Goal: Task Accomplishment & Management: Use online tool/utility

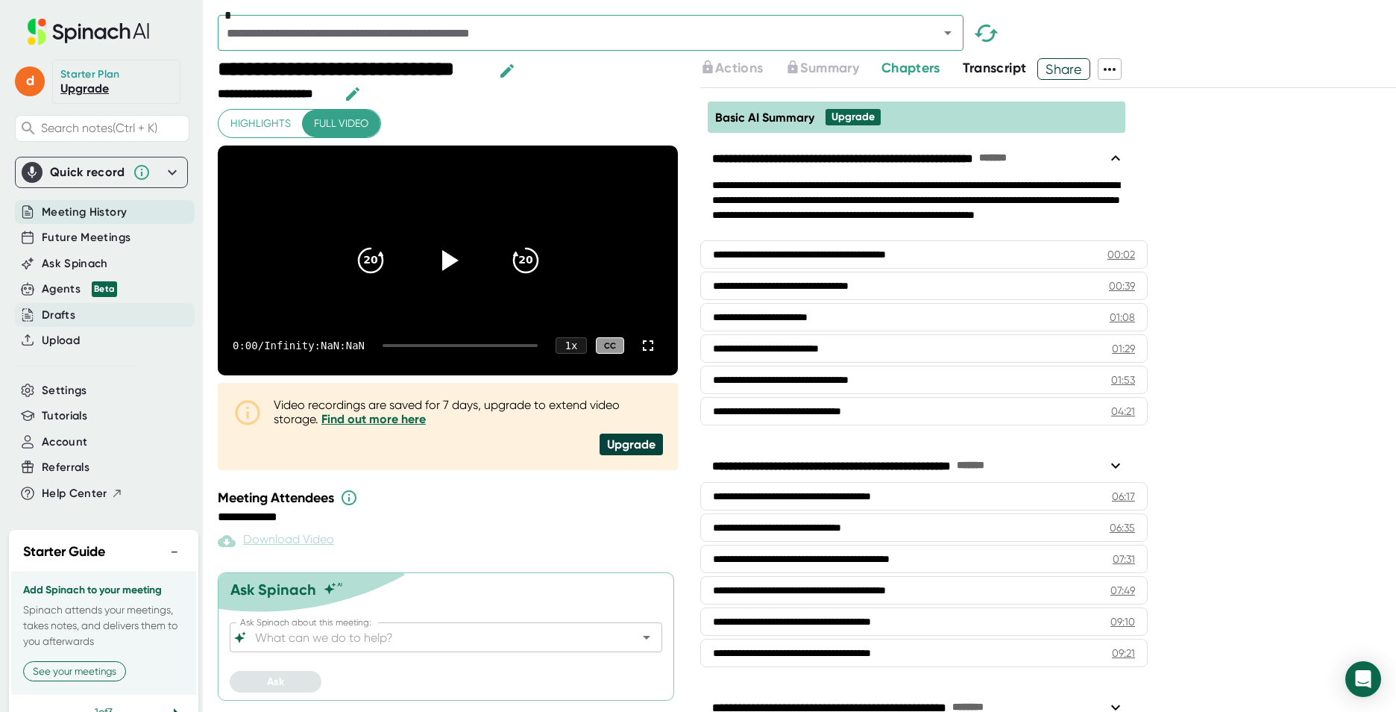
click at [60, 308] on div "Drafts" at bounding box center [59, 315] width 34 height 17
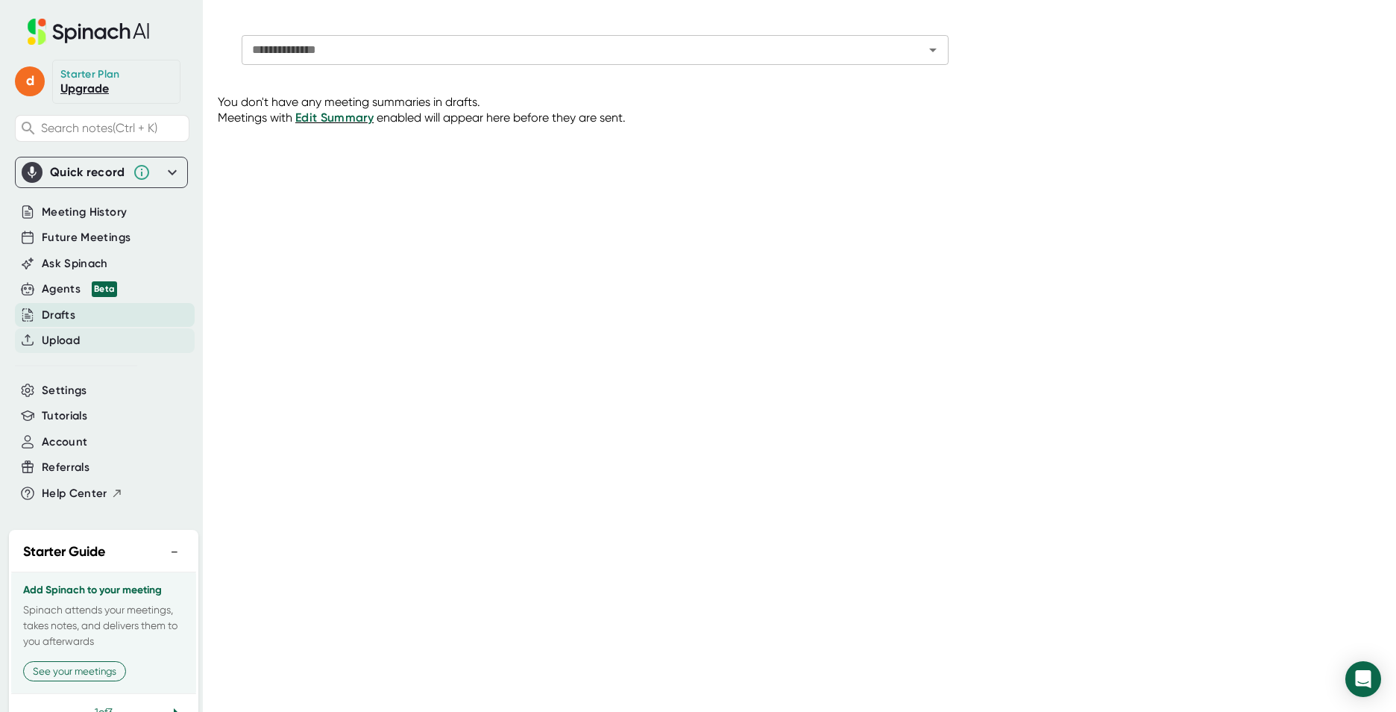
click at [89, 346] on div "Upload" at bounding box center [105, 340] width 180 height 25
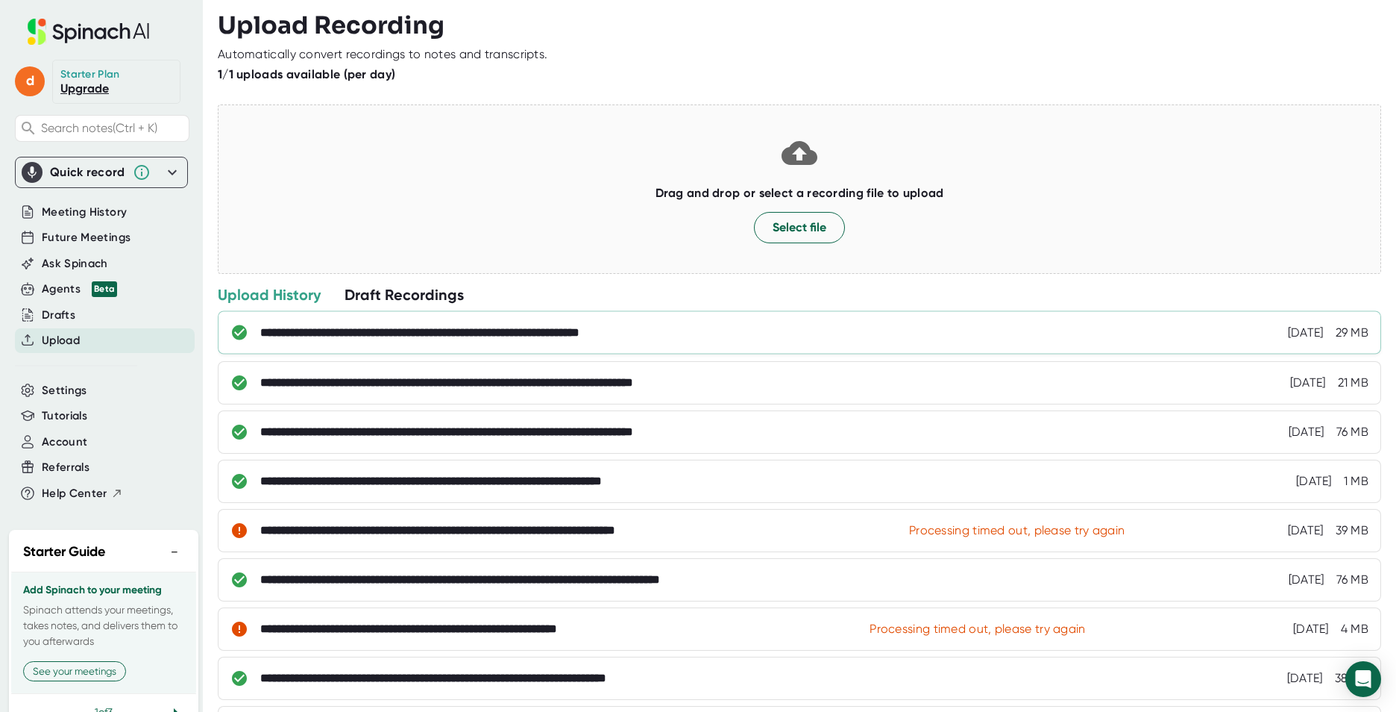
click at [573, 343] on div "**********" at bounding box center [800, 332] width 1164 height 43
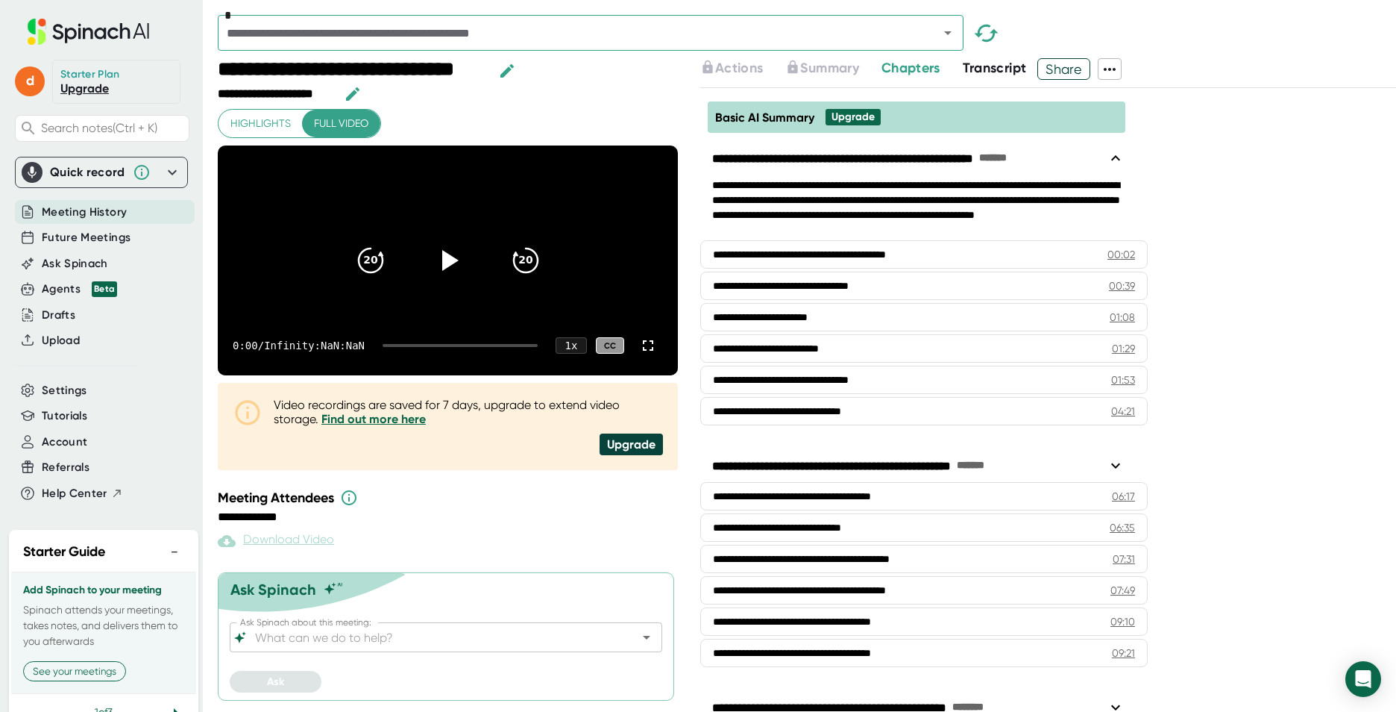
click at [976, 72] on span "Transcript" at bounding box center [995, 68] width 64 height 16
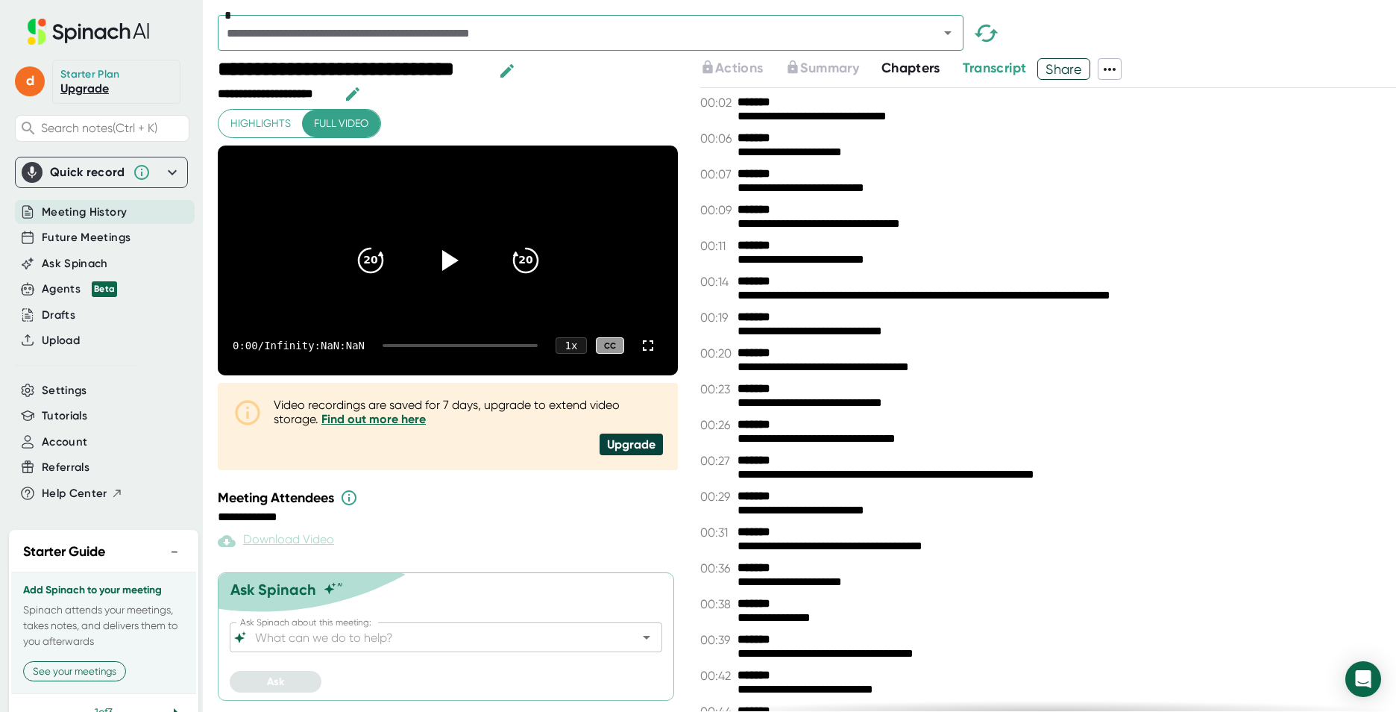
click at [914, 72] on span "Chapters" at bounding box center [911, 68] width 59 height 16
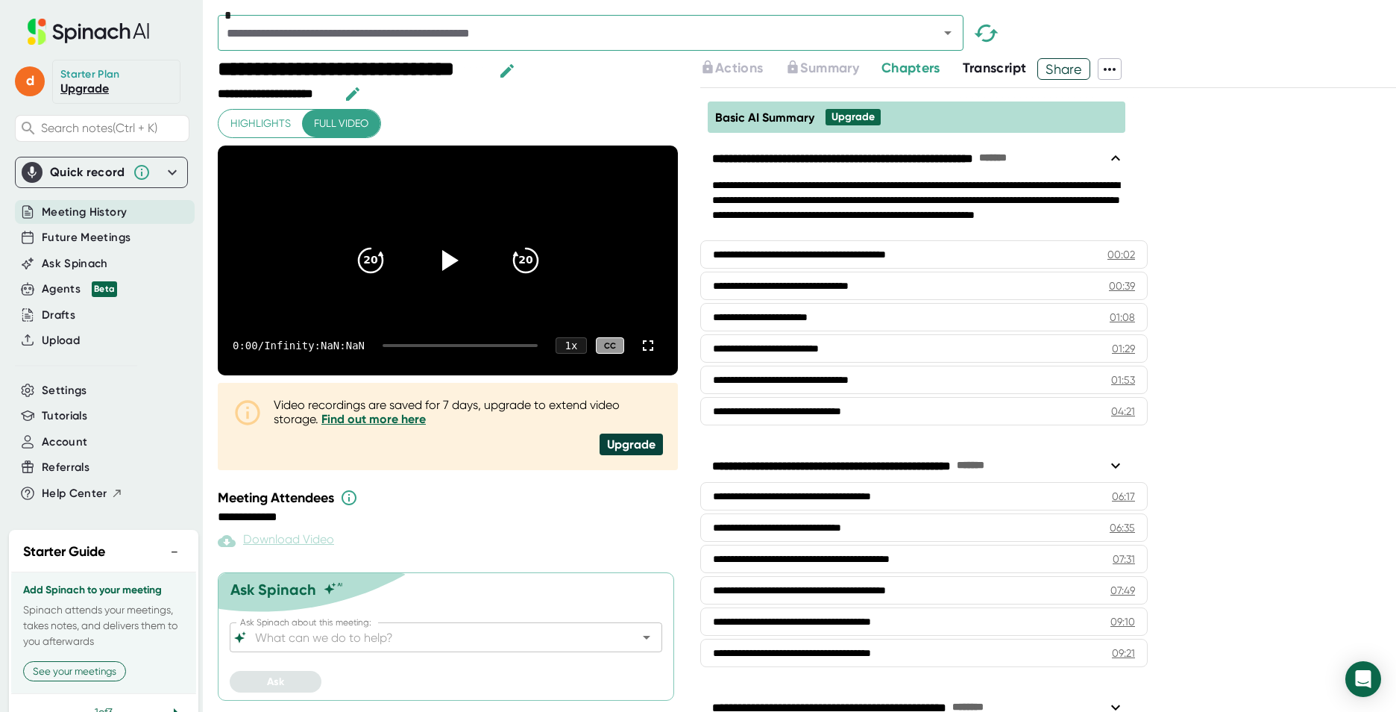
click at [986, 75] on span "Transcript" at bounding box center [995, 68] width 64 height 16
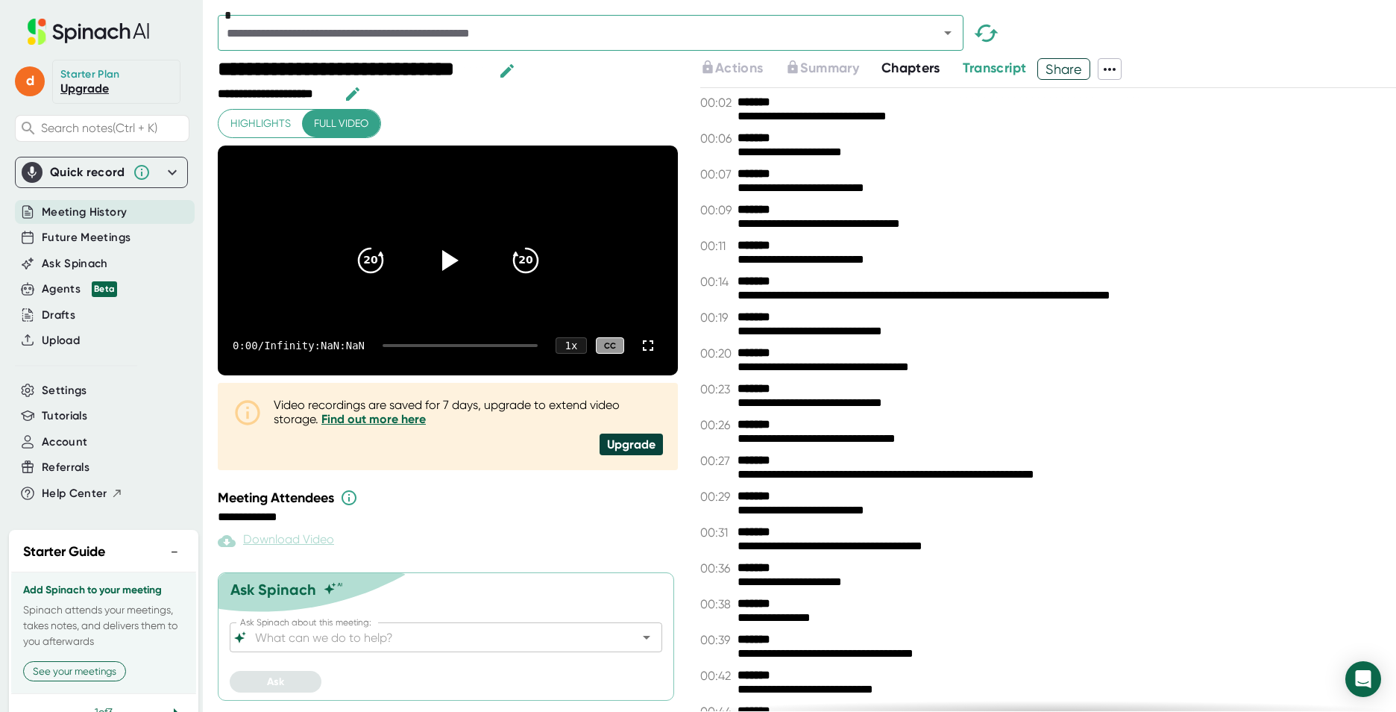
click at [900, 73] on span "Chapters" at bounding box center [911, 68] width 59 height 16
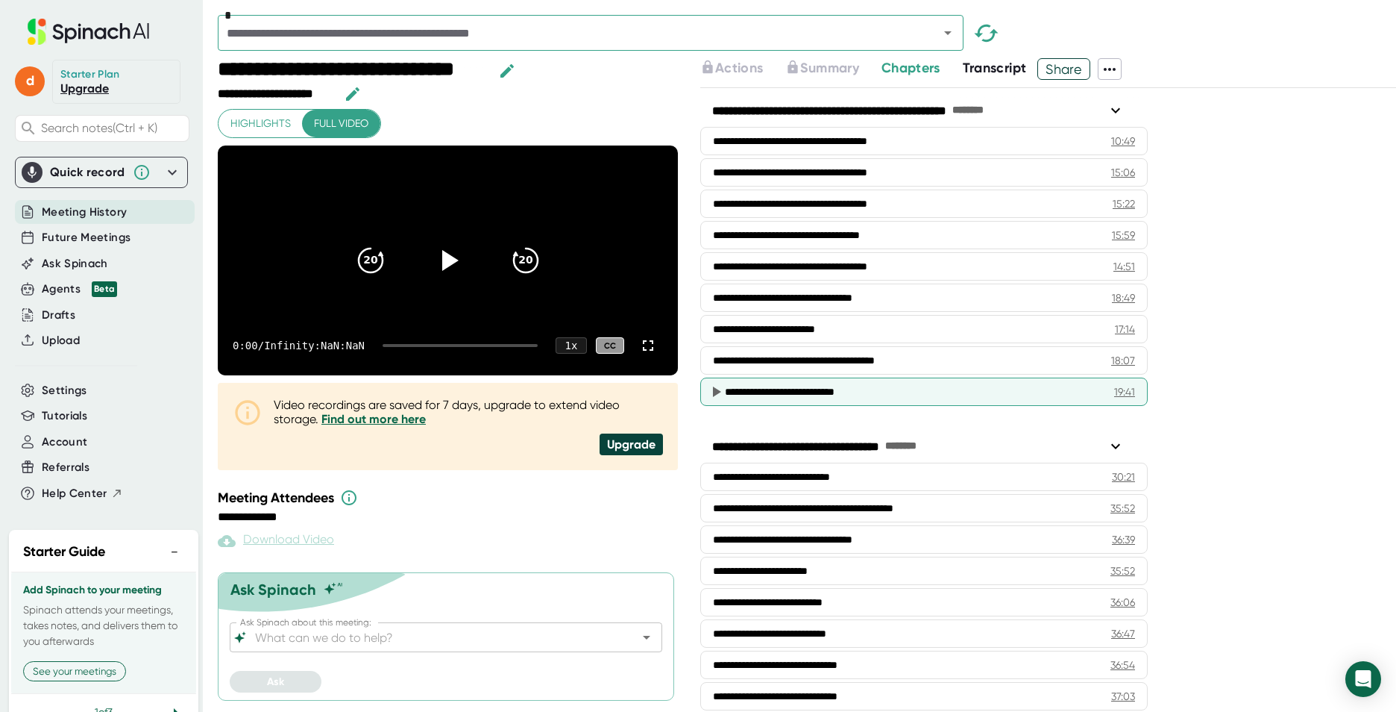
scroll to position [827, 0]
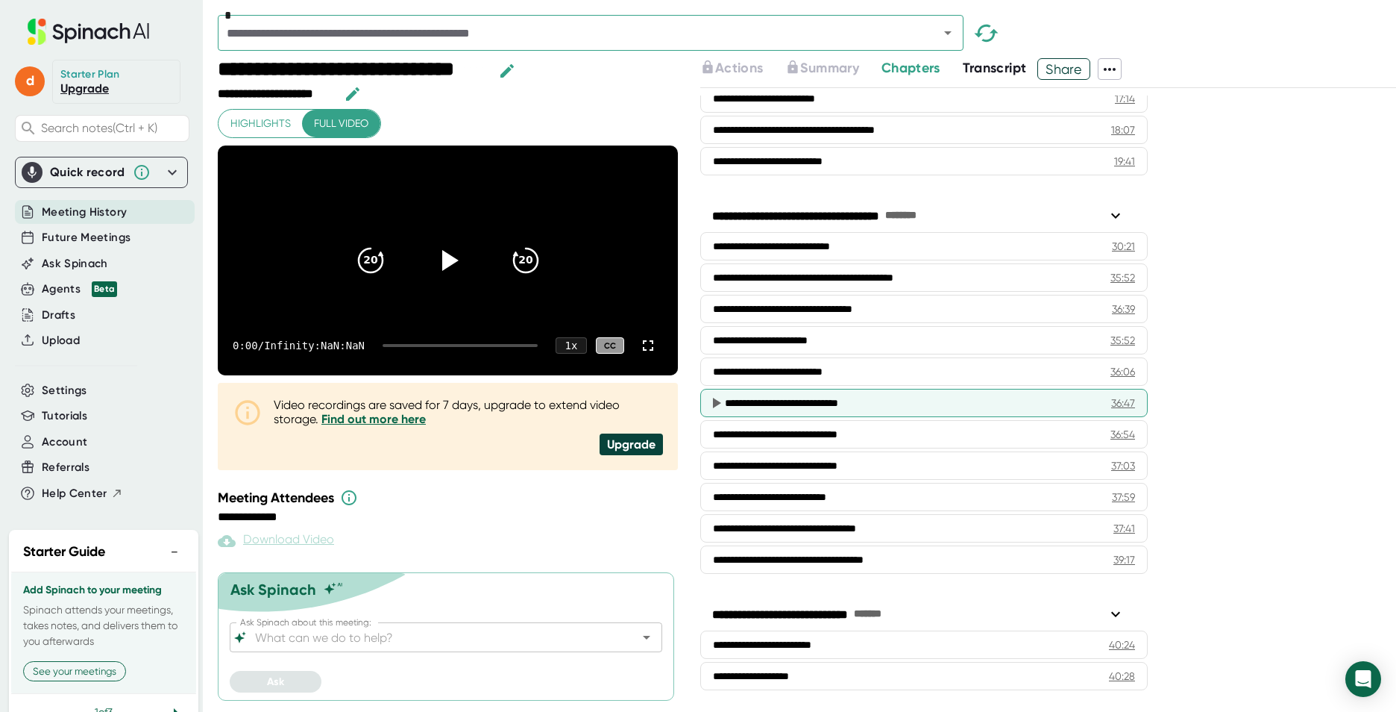
click at [773, 406] on div "**********" at bounding box center [906, 402] width 362 height 15
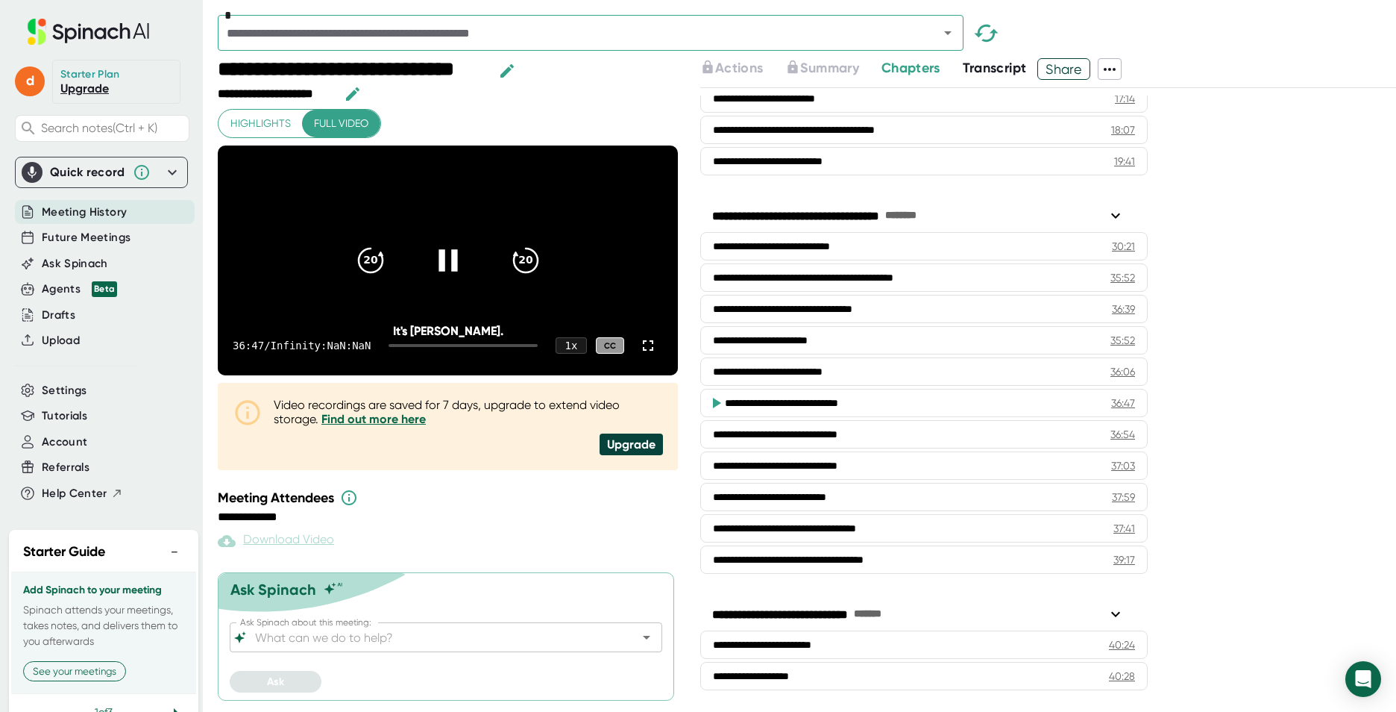
click at [448, 242] on icon at bounding box center [447, 260] width 37 height 37
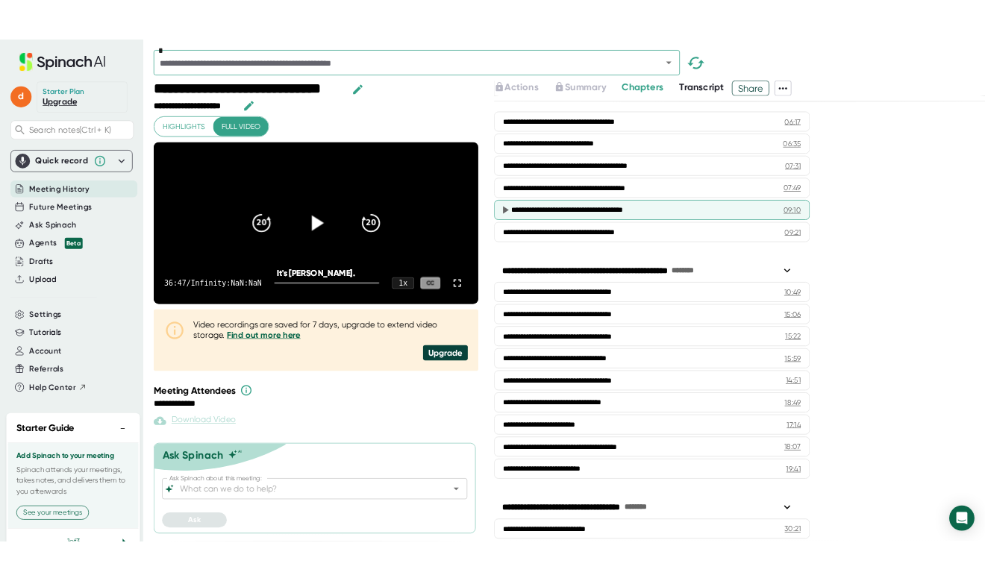
scroll to position [0, 0]
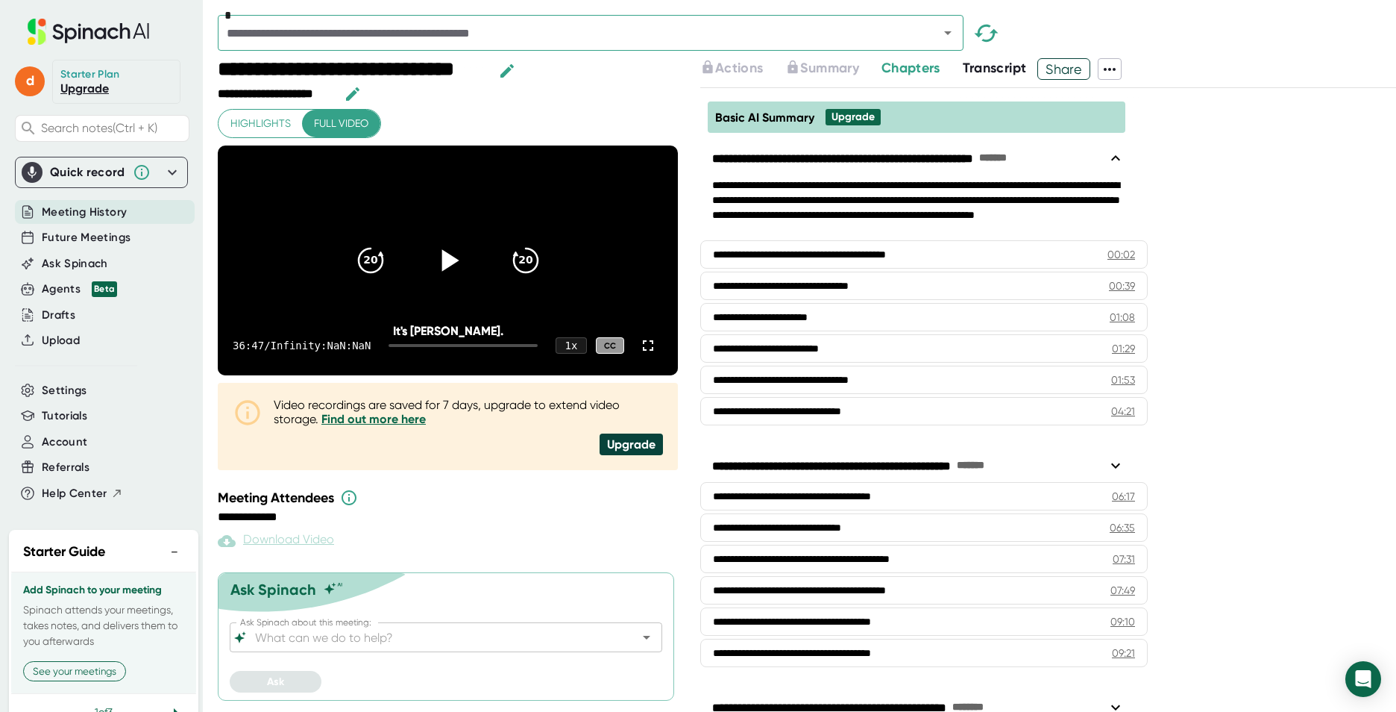
click at [974, 75] on span "Transcript" at bounding box center [995, 68] width 64 height 16
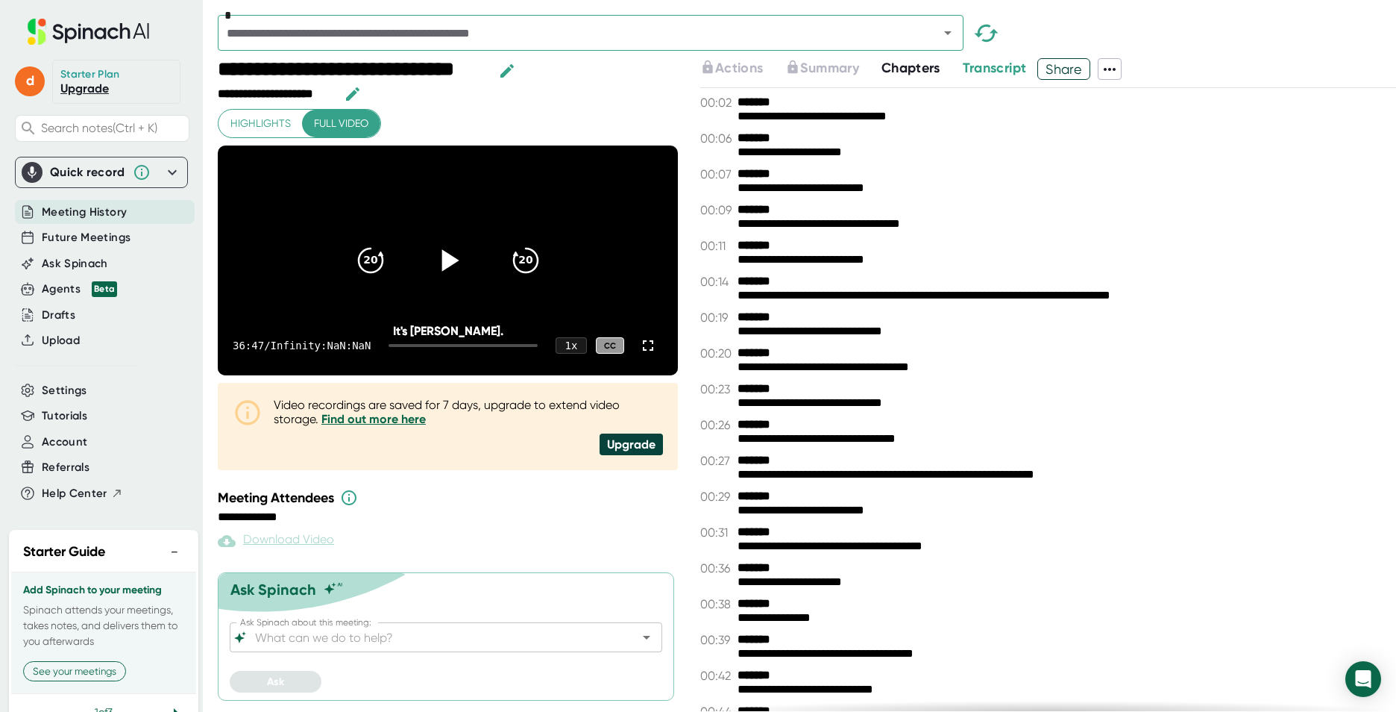
click at [938, 69] on span "Chapters" at bounding box center [911, 68] width 59 height 16
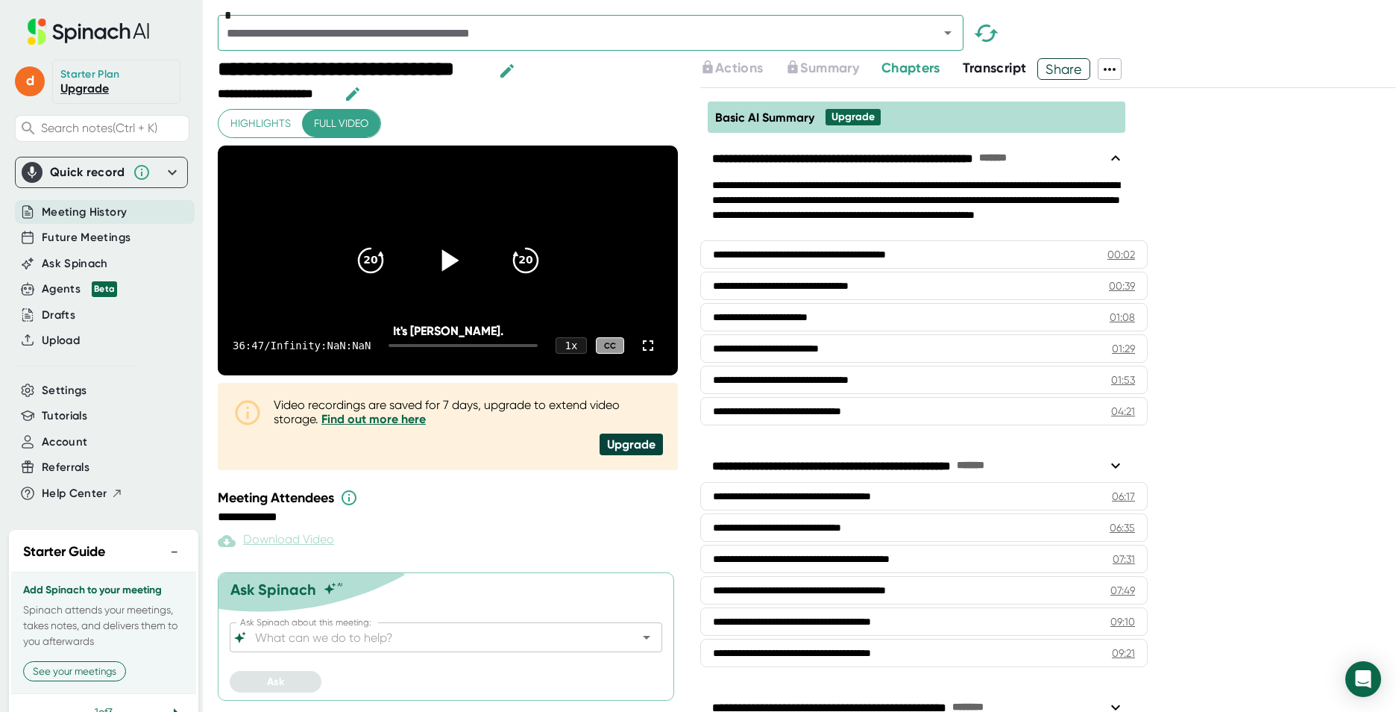
click at [976, 72] on span "Transcript" at bounding box center [995, 68] width 64 height 16
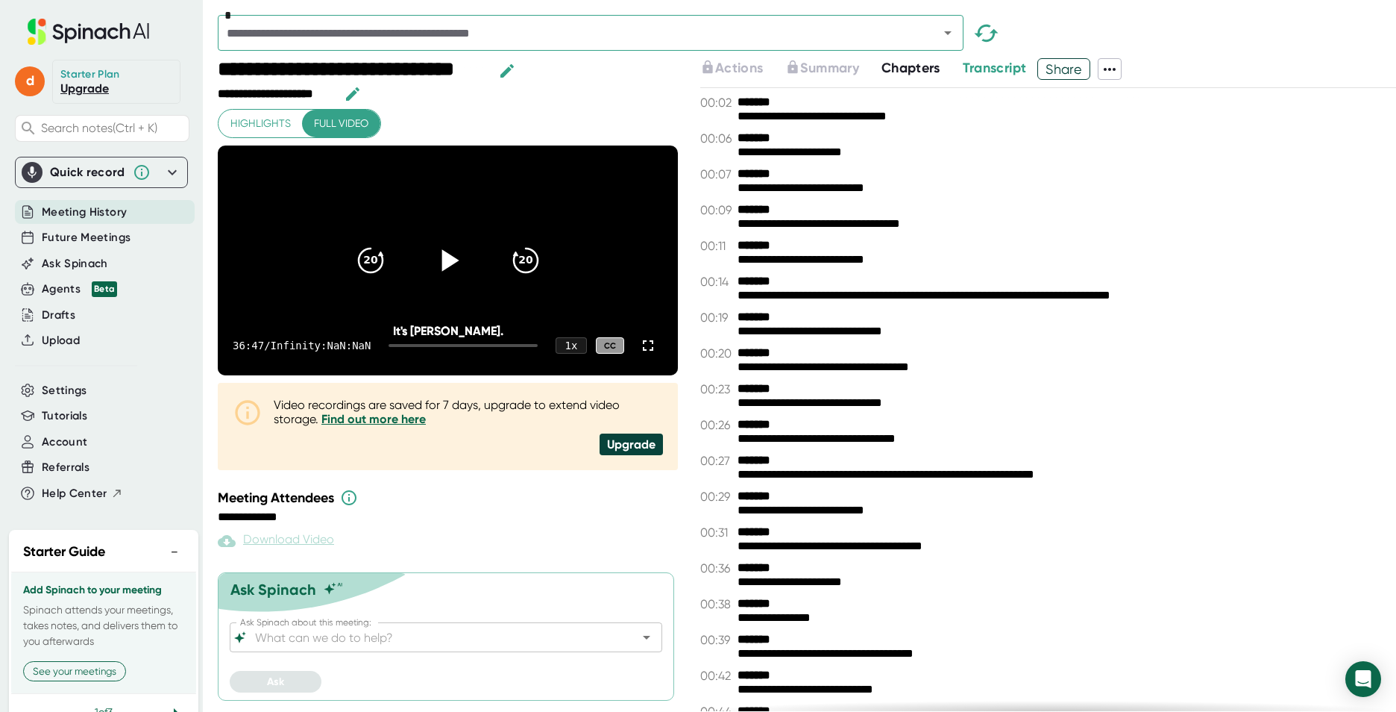
click at [905, 70] on span "Chapters" at bounding box center [911, 68] width 59 height 16
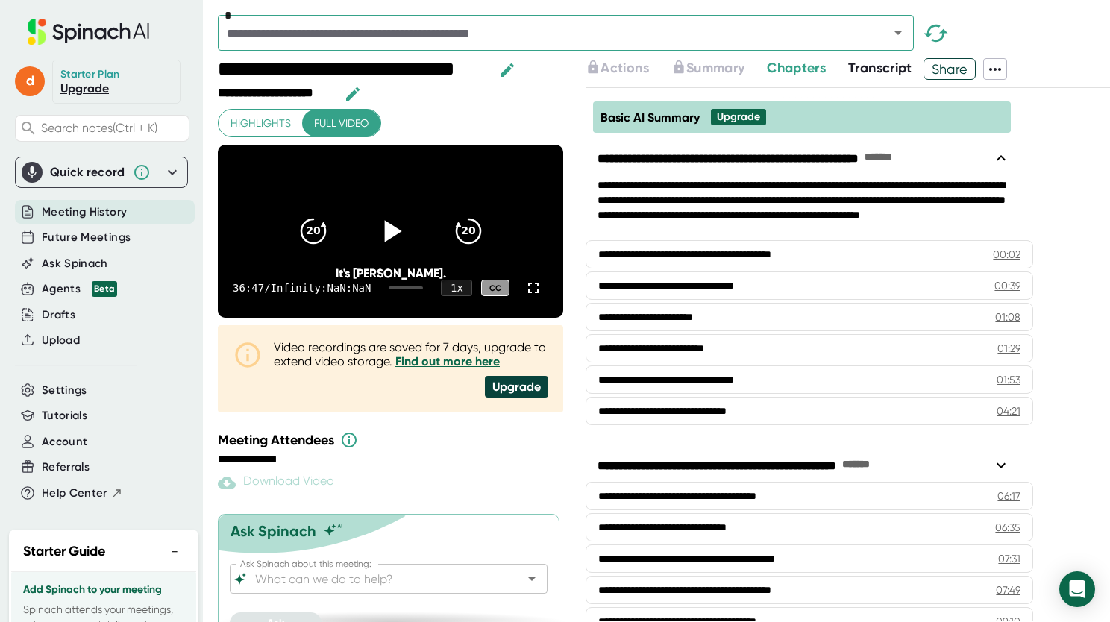
click at [875, 76] on span "Transcript" at bounding box center [880, 68] width 64 height 16
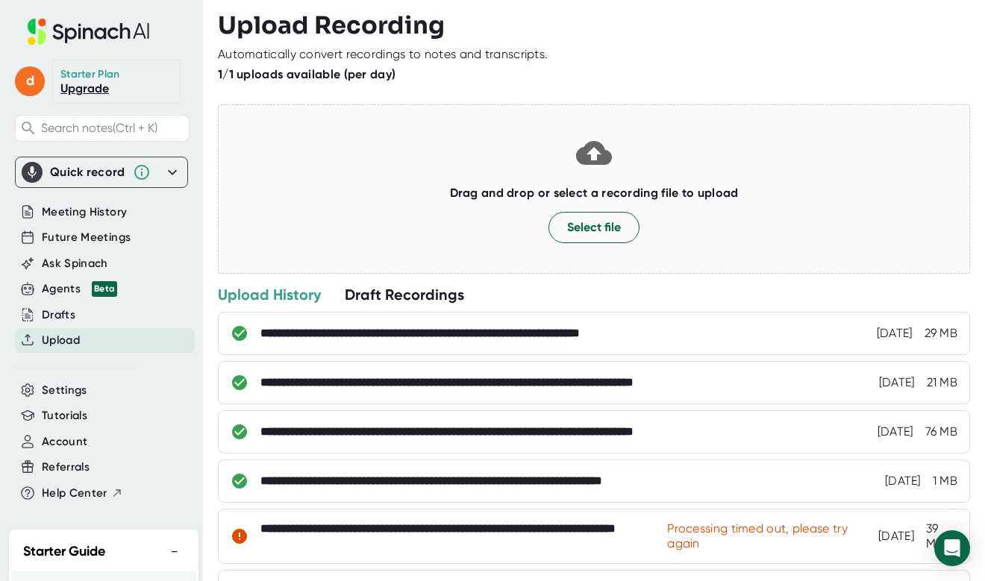
click at [90, 85] on link "Upgrade" at bounding box center [84, 88] width 48 height 14
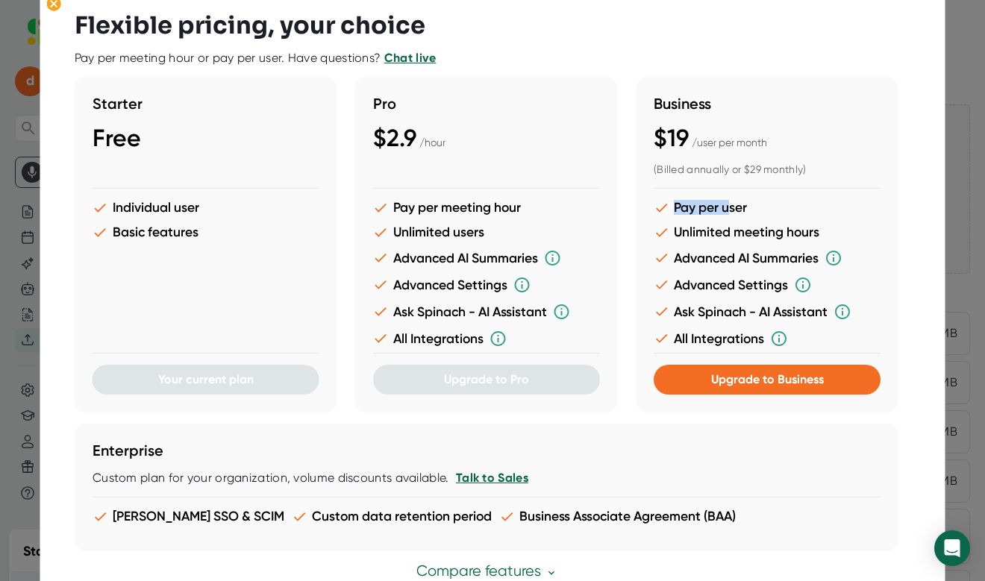
drag, startPoint x: 704, startPoint y: 208, endPoint x: 647, endPoint y: 208, distance: 57.4
click at [647, 208] on div "Business $19 / user per month (Billed annually or $29 monthly) Pay per user Unl…" at bounding box center [766, 245] width 263 height 336
drag, startPoint x: 647, startPoint y: 208, endPoint x: 782, endPoint y: 210, distance: 135.0
click at [782, 210] on li "Pay per user" at bounding box center [766, 208] width 227 height 16
drag, startPoint x: 367, startPoint y: 108, endPoint x: 398, endPoint y: 107, distance: 31.4
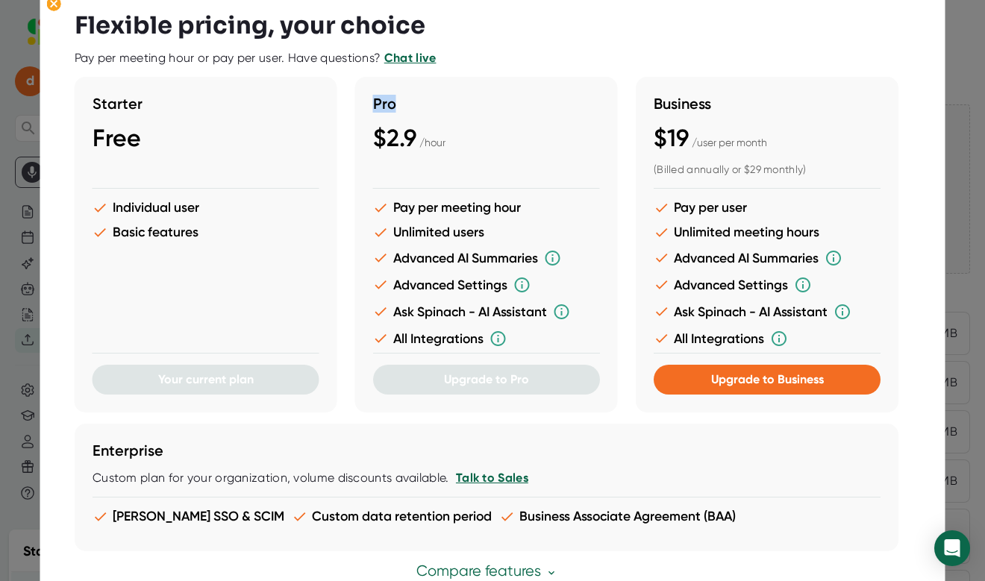
click at [398, 107] on div "Pro $2.9 / hour Pay per meeting hour Unlimited users Advanced AI Summaries Adva…" at bounding box center [486, 245] width 263 height 336
